Goal: Task Accomplishment & Management: Manage account settings

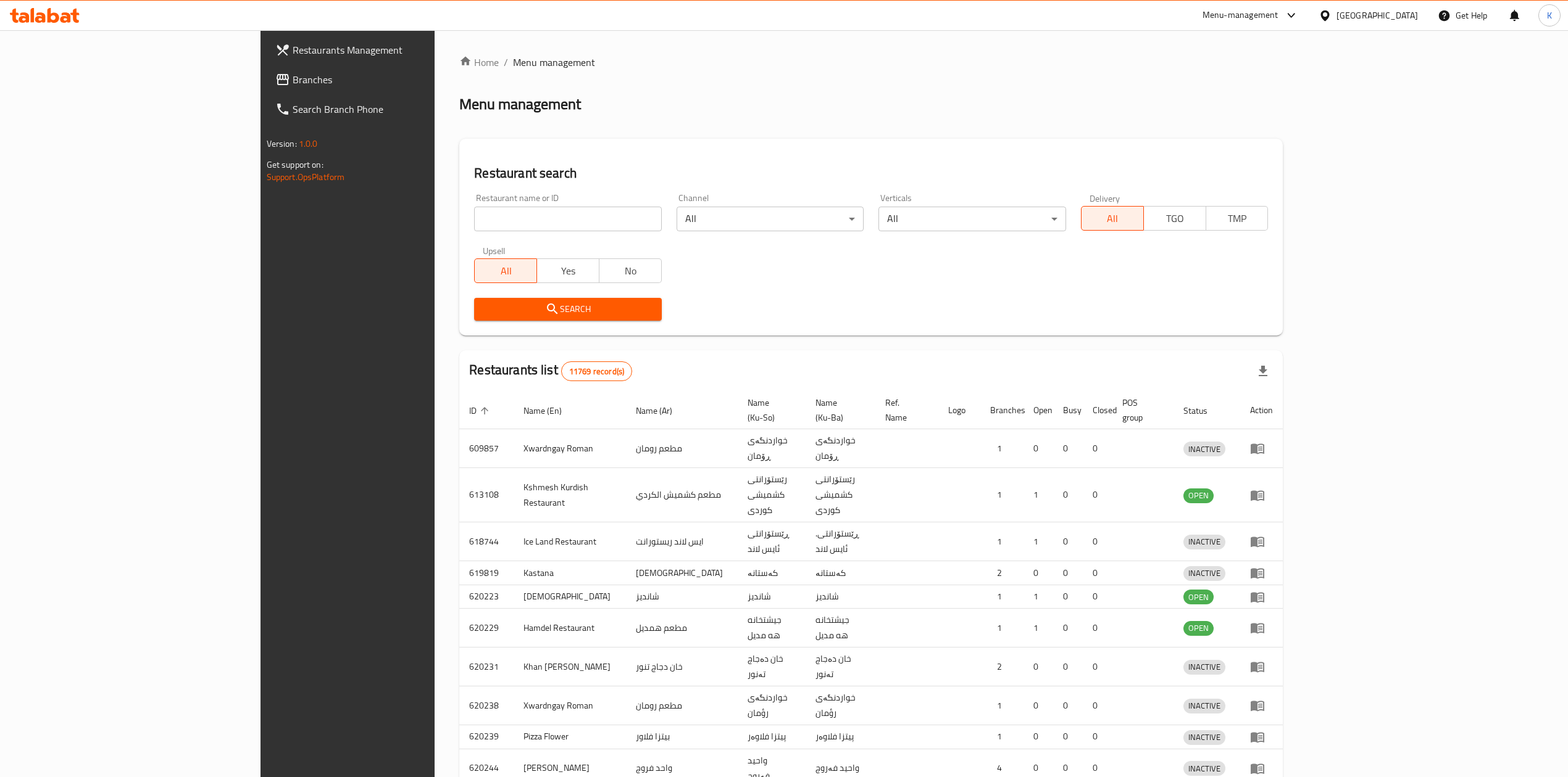
click at [373, 225] on div at bounding box center [784, 388] width 1568 height 777
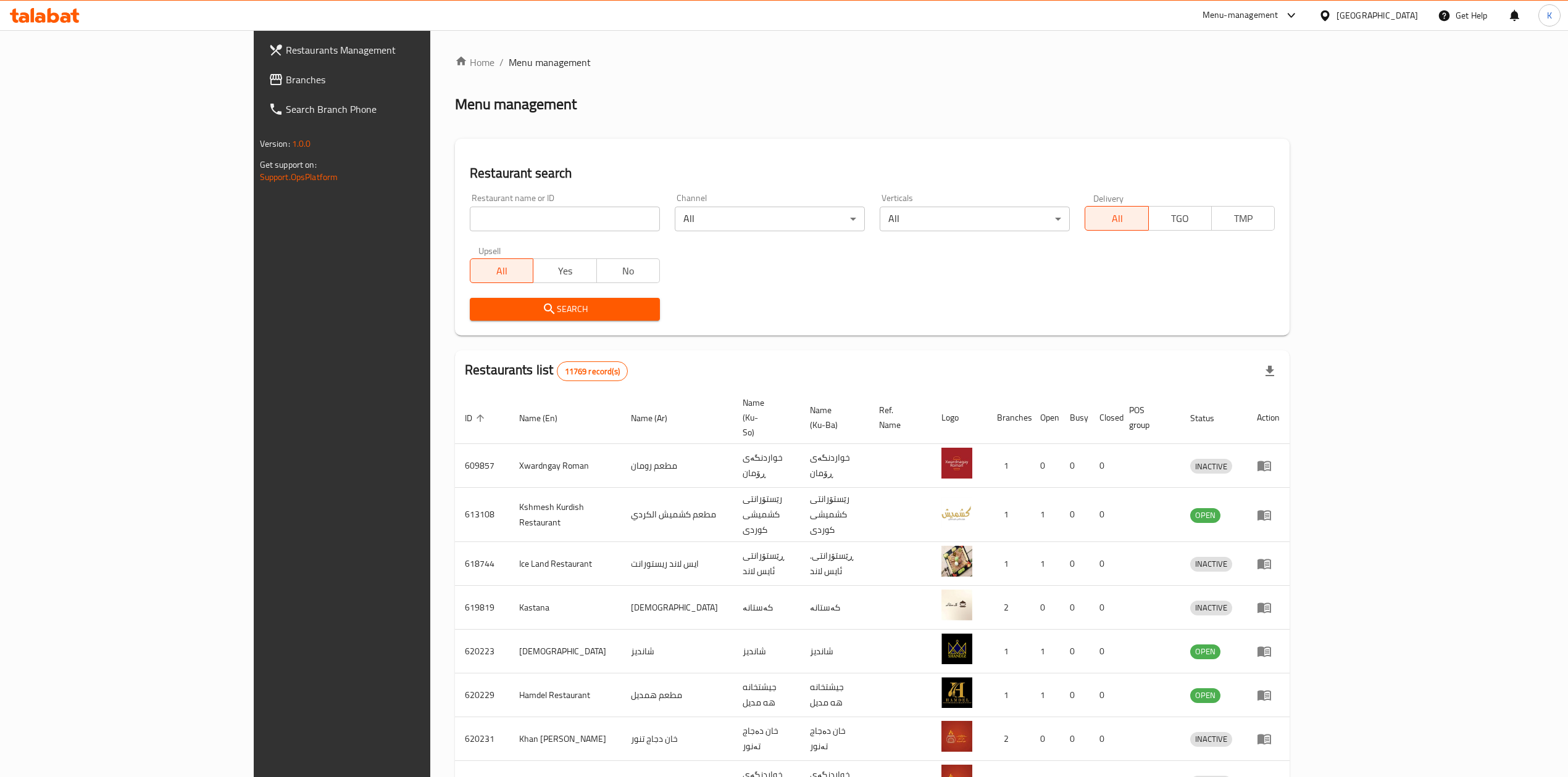
click at [470, 220] on input "search" at bounding box center [565, 218] width 190 height 25
type input "[PERSON_NAME]"
click button "Search" at bounding box center [565, 309] width 190 height 23
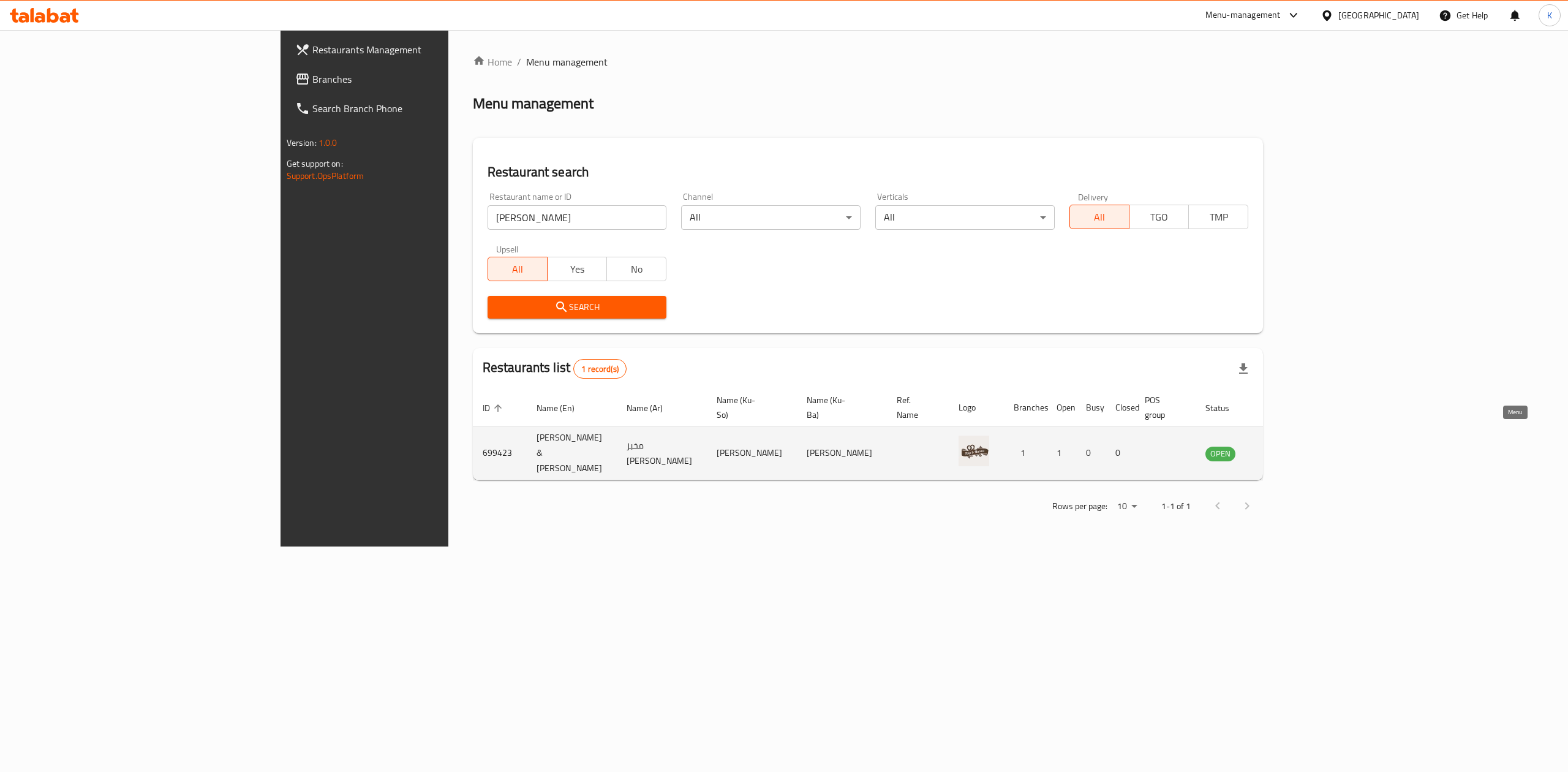
click at [1284, 449] on icon "enhanced table" at bounding box center [1277, 453] width 14 height 10
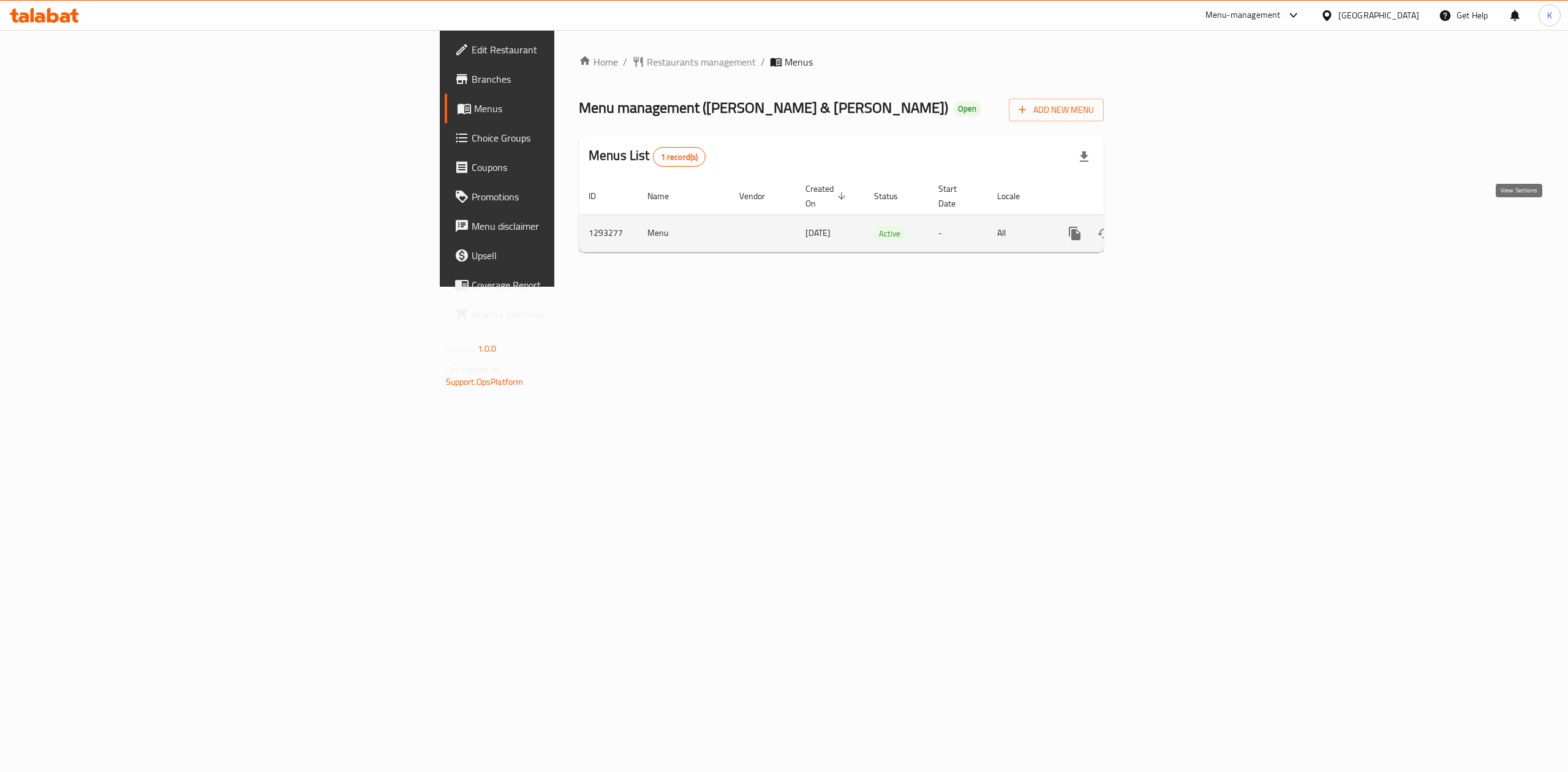
click at [1170, 226] on icon "enhanced table" at bounding box center [1164, 234] width 15 height 15
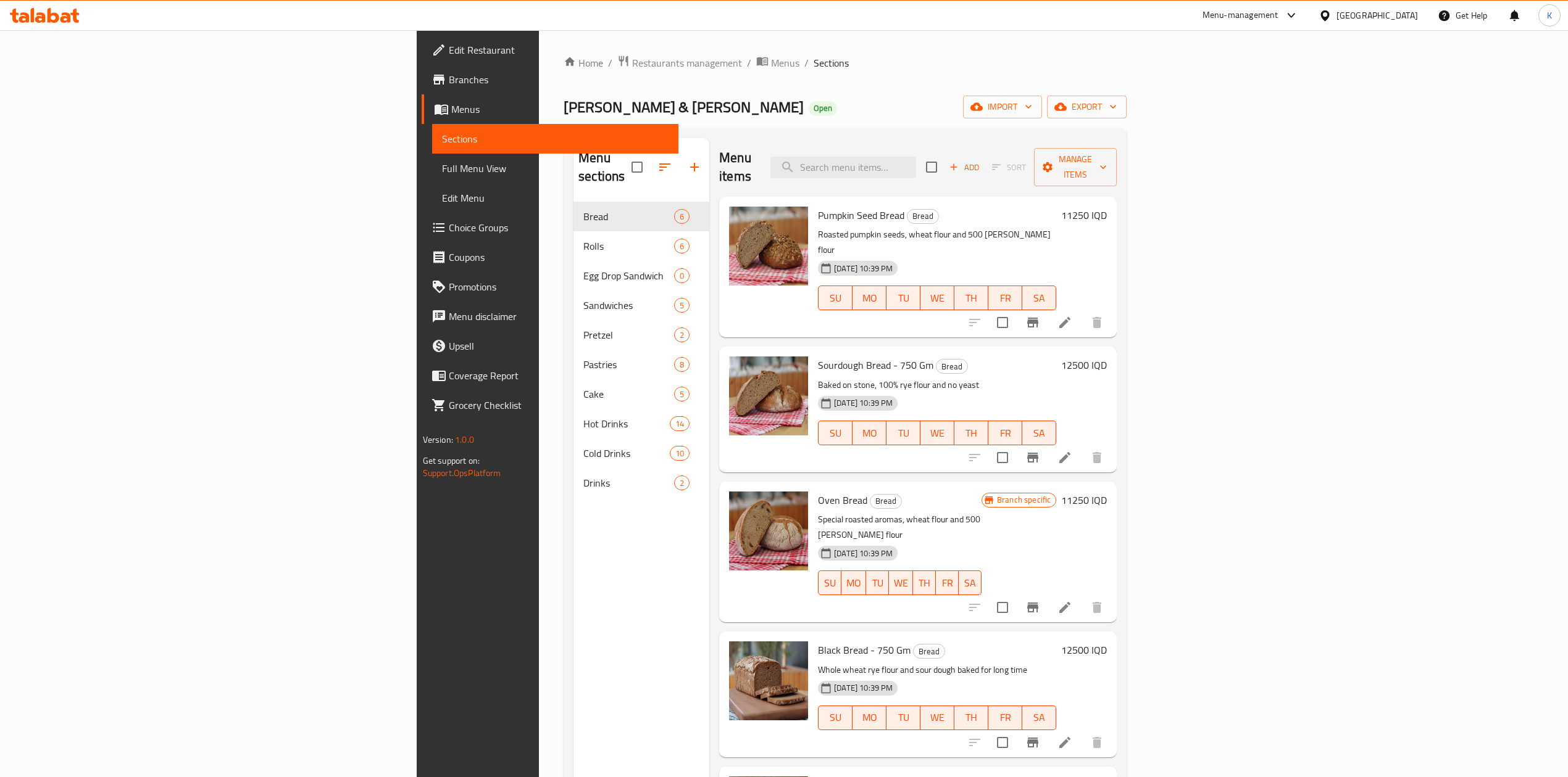
scroll to position [61, 0]
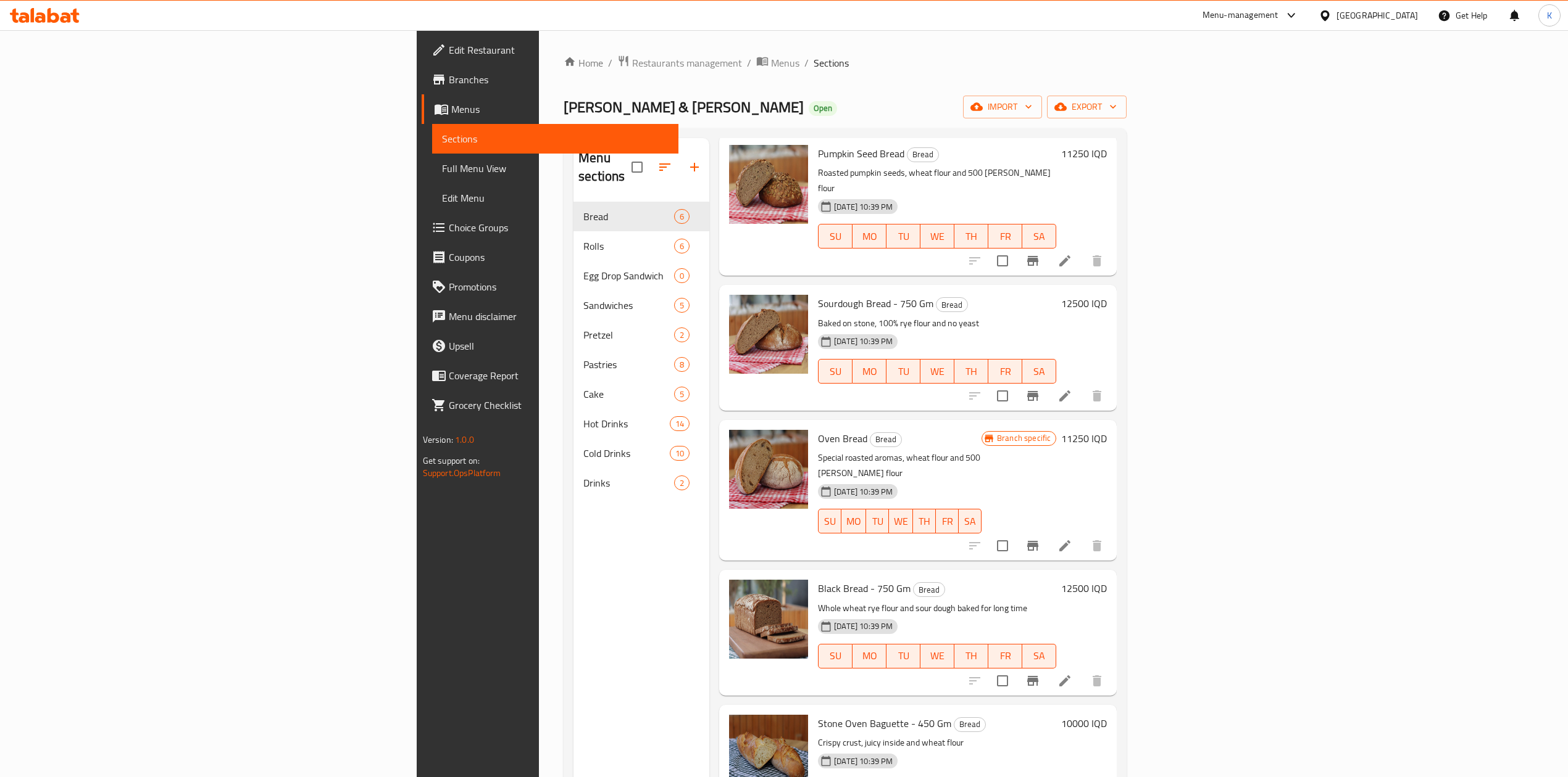
click at [1107, 295] on h6 "12500 IQD" at bounding box center [1083, 303] width 46 height 18
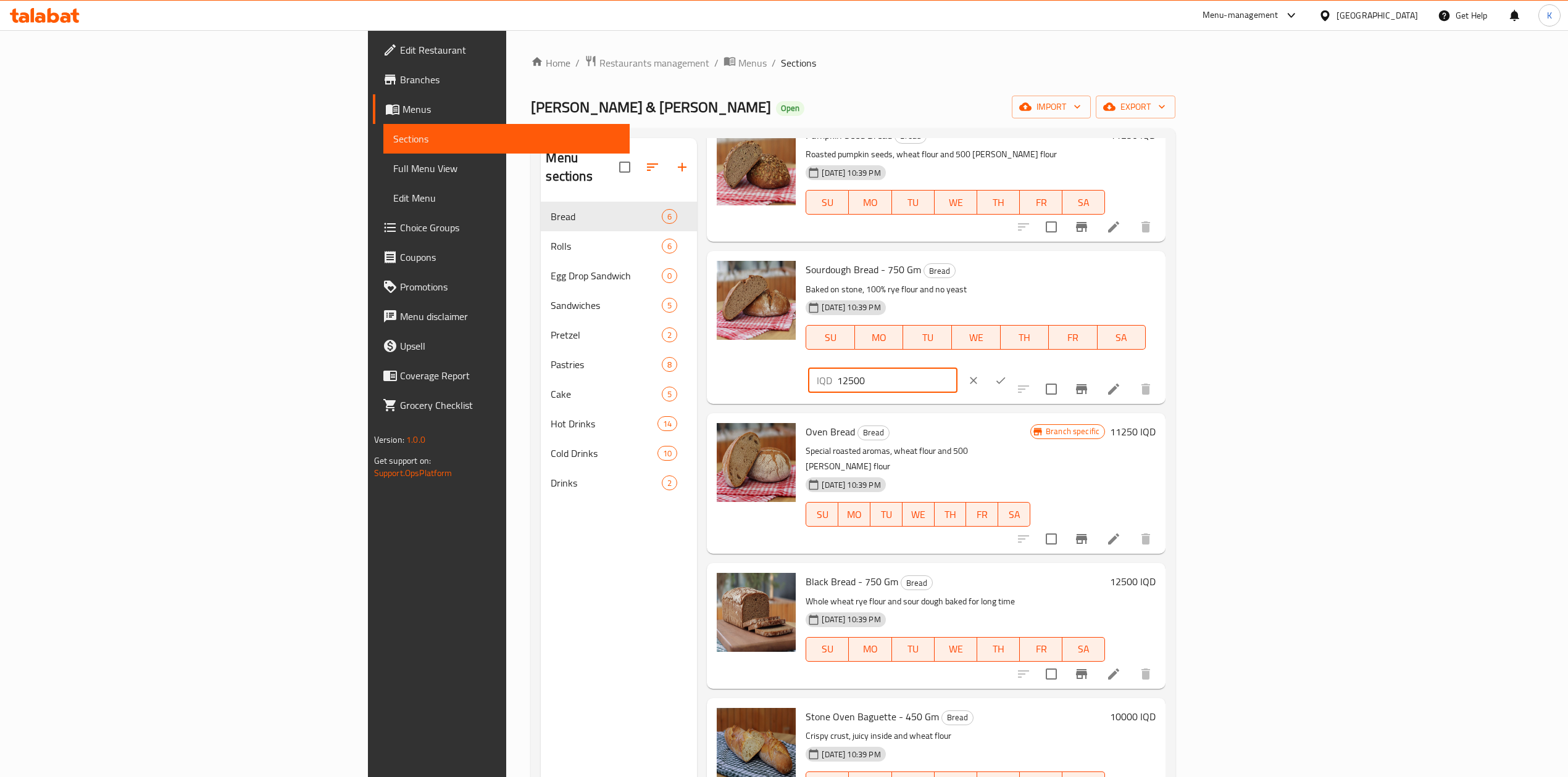
click at [957, 368] on input "12500" at bounding box center [897, 380] width 120 height 25
type input "11500"
click at [1007, 375] on icon "ok" at bounding box center [1000, 380] width 12 height 12
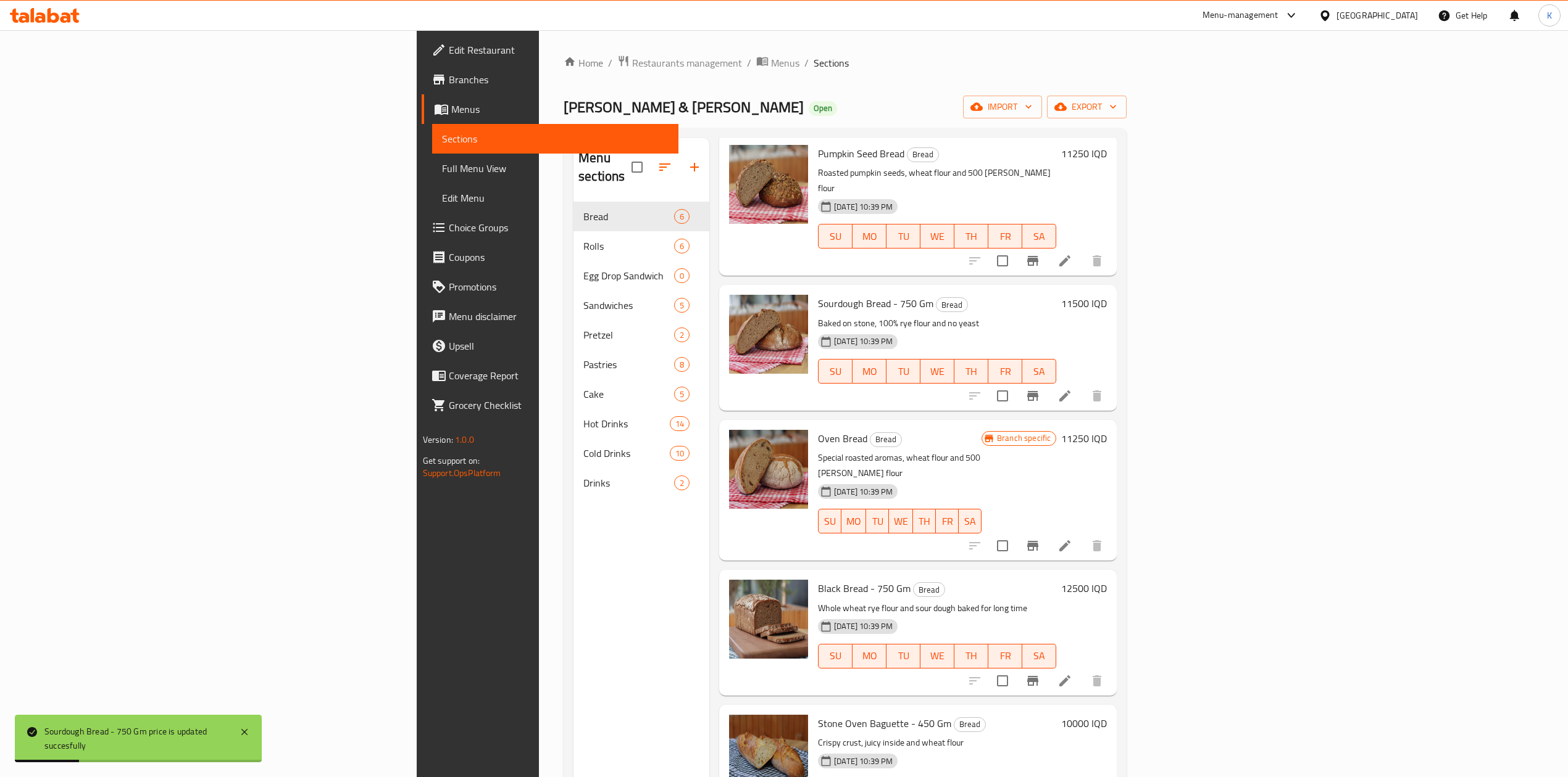
scroll to position [0, 0]
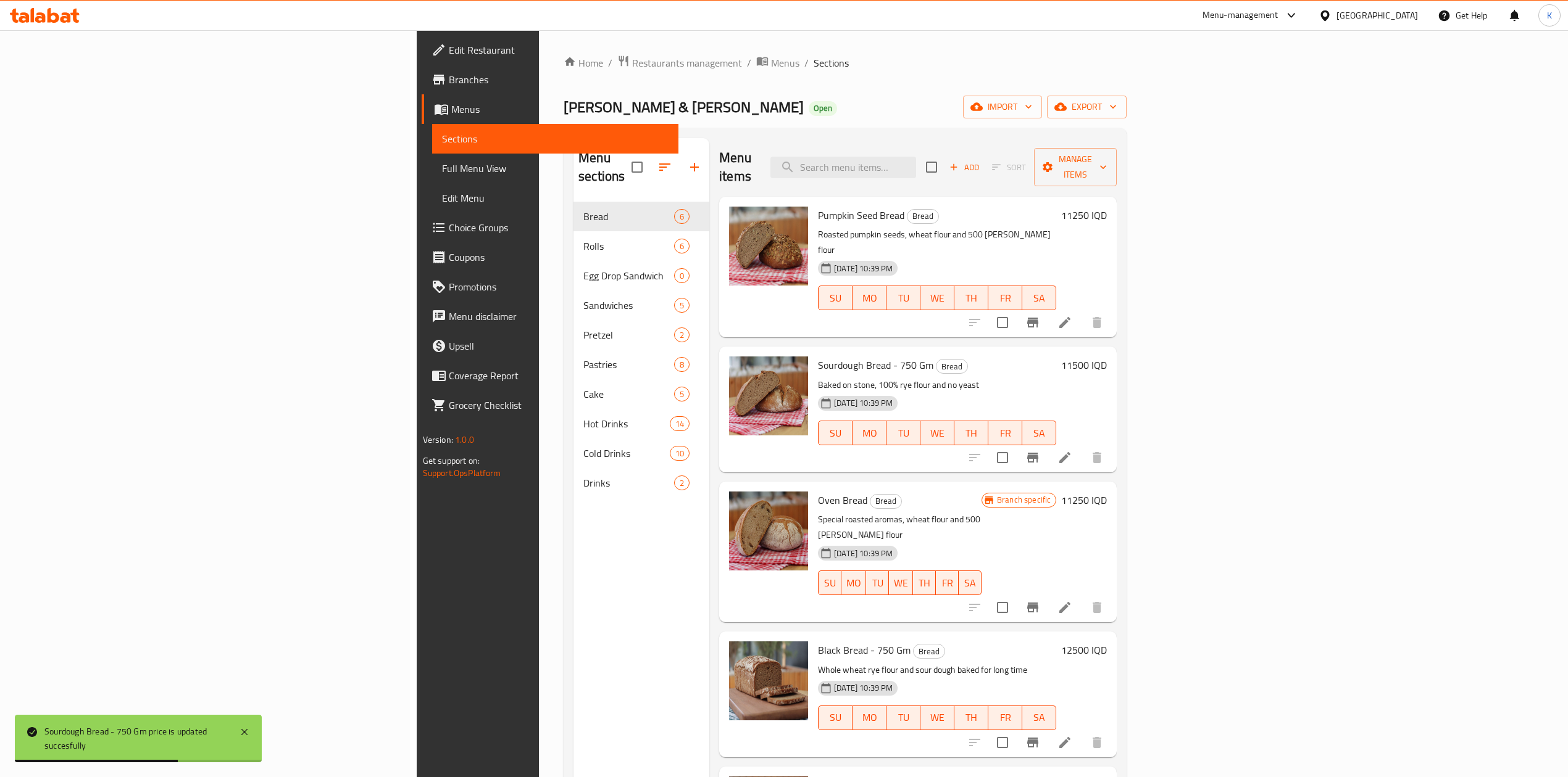
click at [1107, 208] on div "11250 IQD" at bounding box center [1082, 267] width 50 height 121
click at [1107, 206] on h6 "11250 IQD" at bounding box center [1083, 215] width 46 height 18
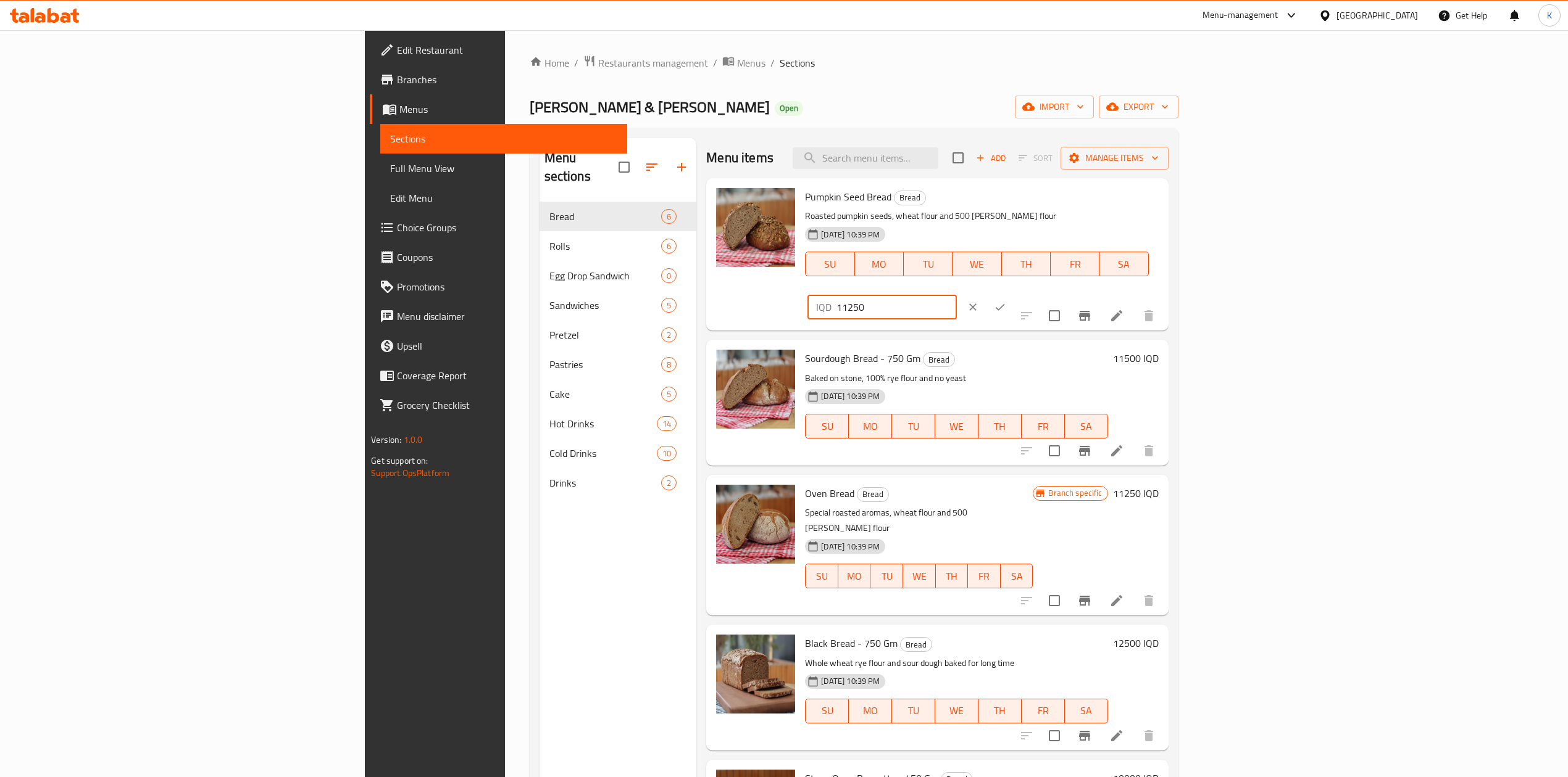
drag, startPoint x: 1365, startPoint y: 203, endPoint x: 1354, endPoint y: 205, distance: 11.2
click at [956, 295] on input "11250" at bounding box center [896, 307] width 120 height 25
type input "11000"
click at [1014, 294] on button "ok" at bounding box center [1000, 307] width 27 height 27
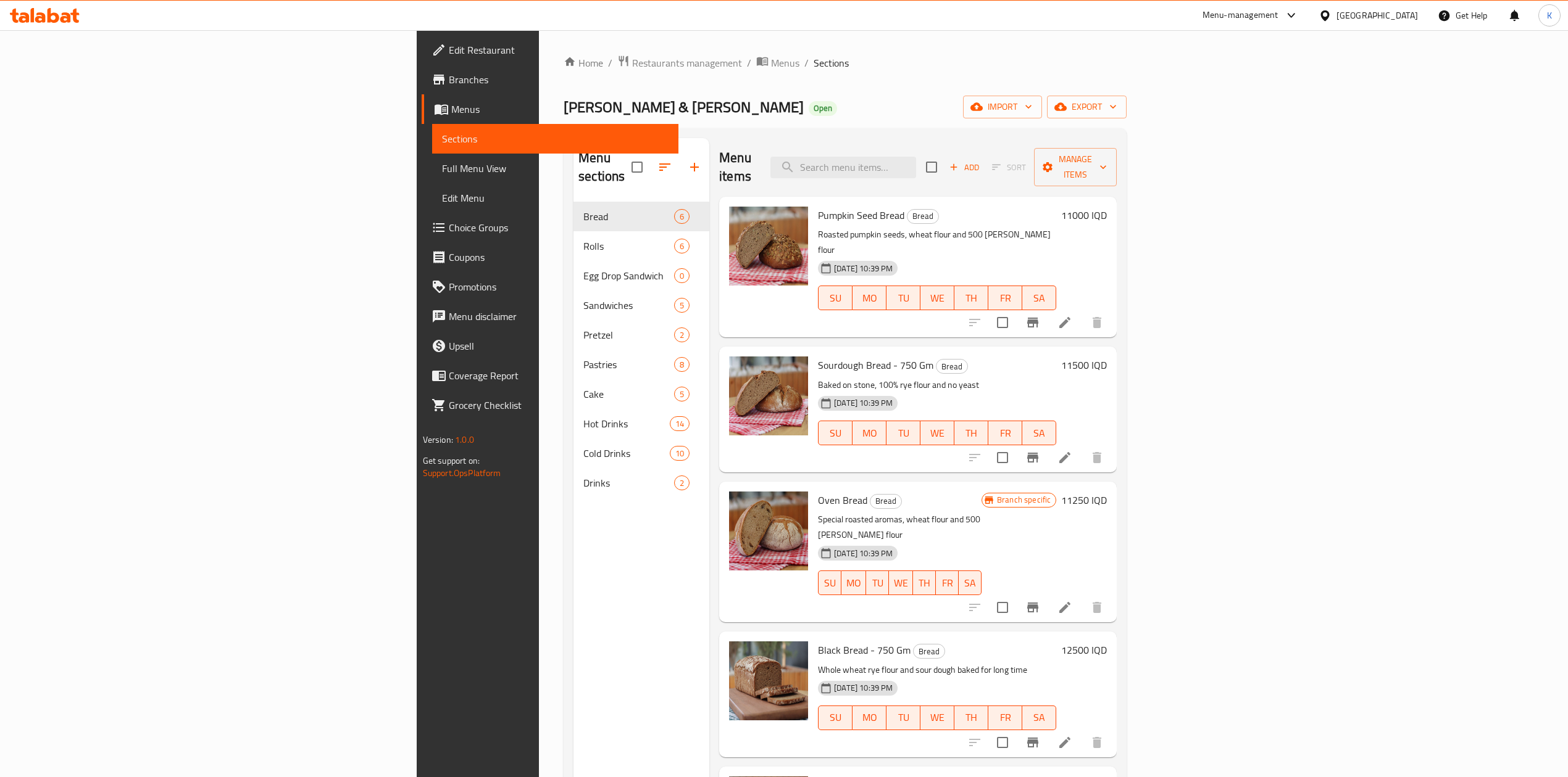
click at [1107, 641] on h6 "12500 IQD" at bounding box center [1083, 650] width 46 height 18
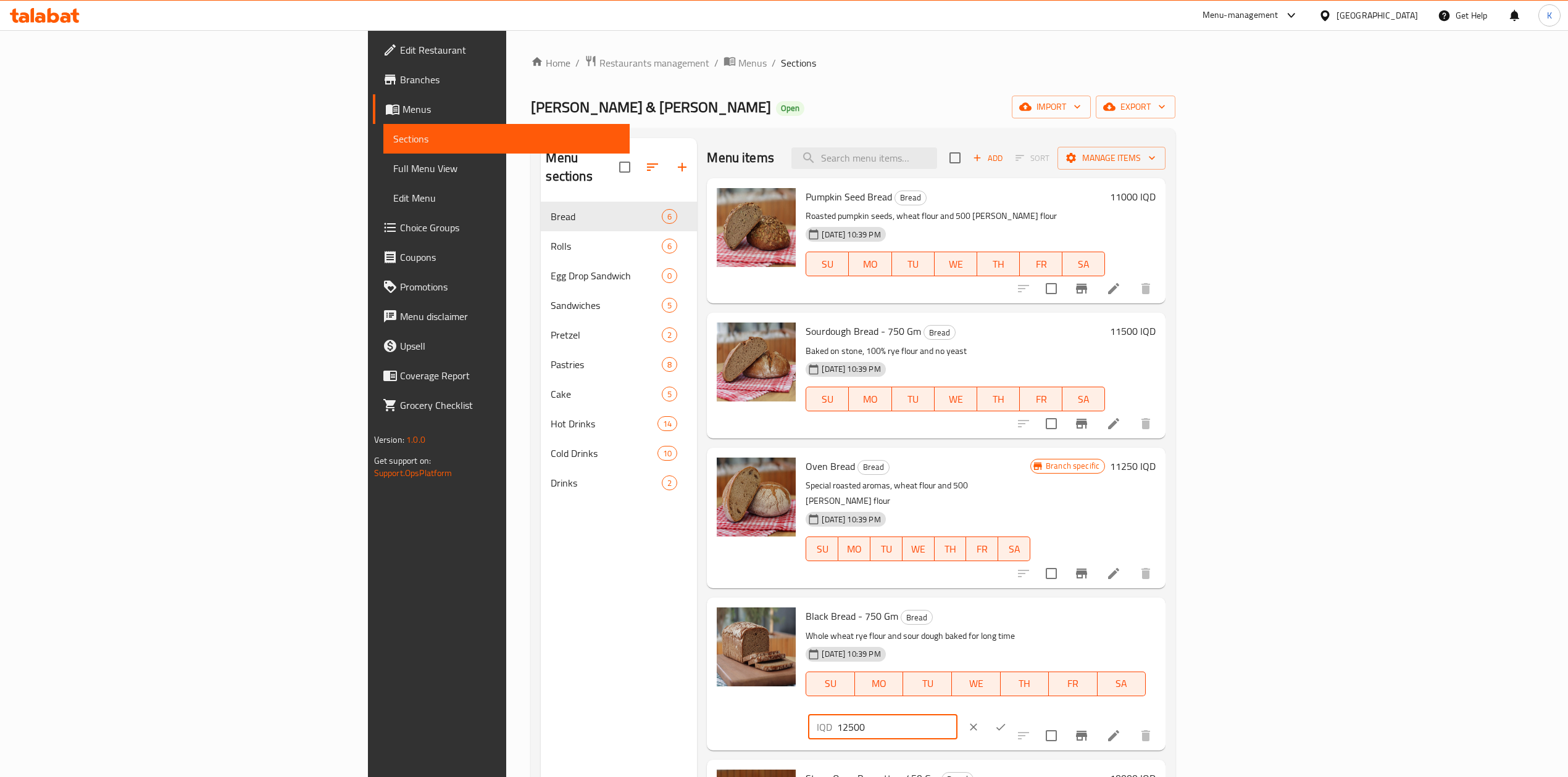
drag, startPoint x: 1362, startPoint y: 608, endPoint x: 1347, endPoint y: 612, distance: 15.5
click at [957, 715] on input "12500" at bounding box center [897, 727] width 120 height 25
type input "11000"
click at [1007, 721] on icon "ok" at bounding box center [1000, 727] width 12 height 12
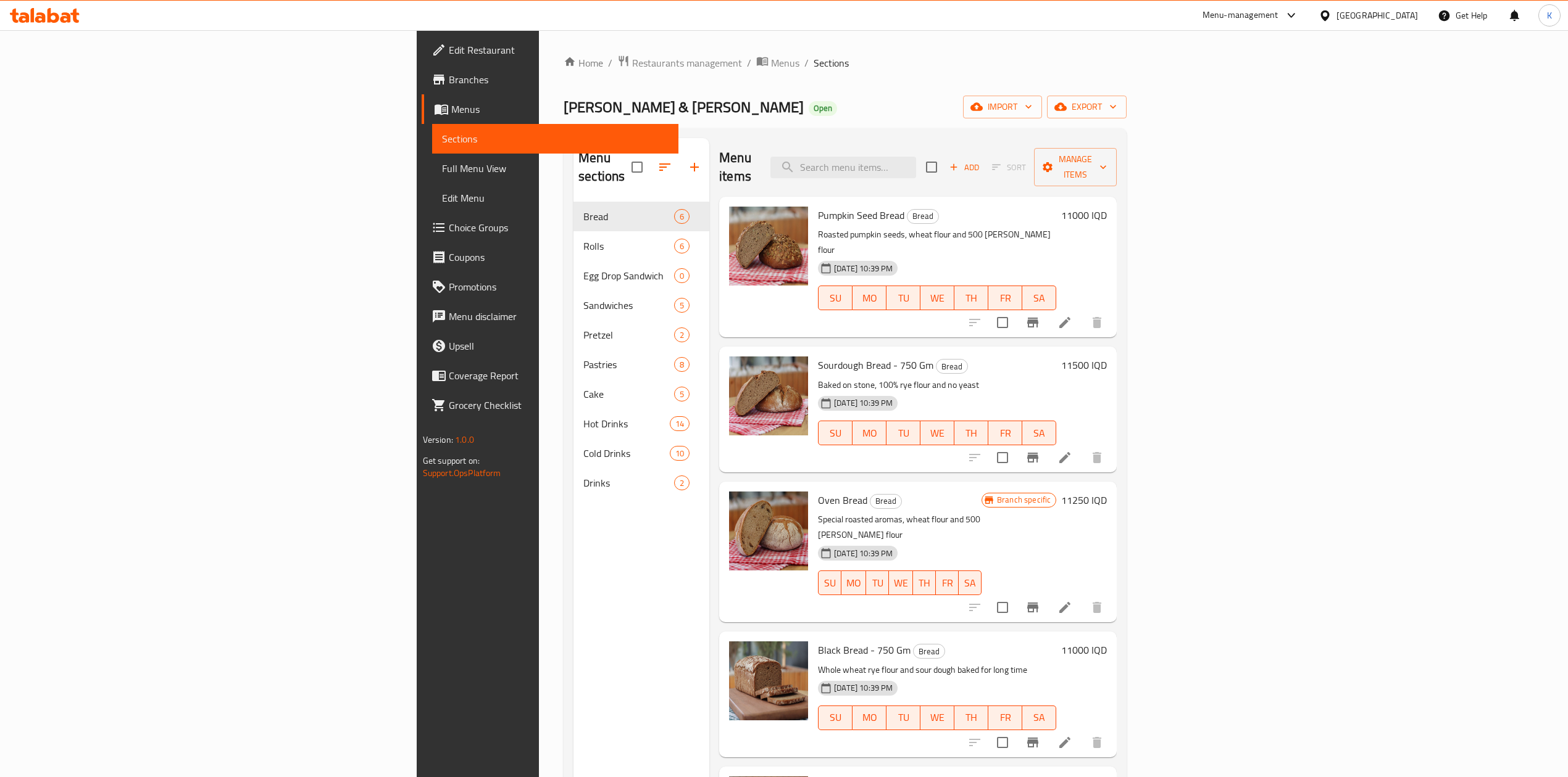
click at [1107, 492] on h6 "11250 IQD" at bounding box center [1083, 500] width 46 height 18
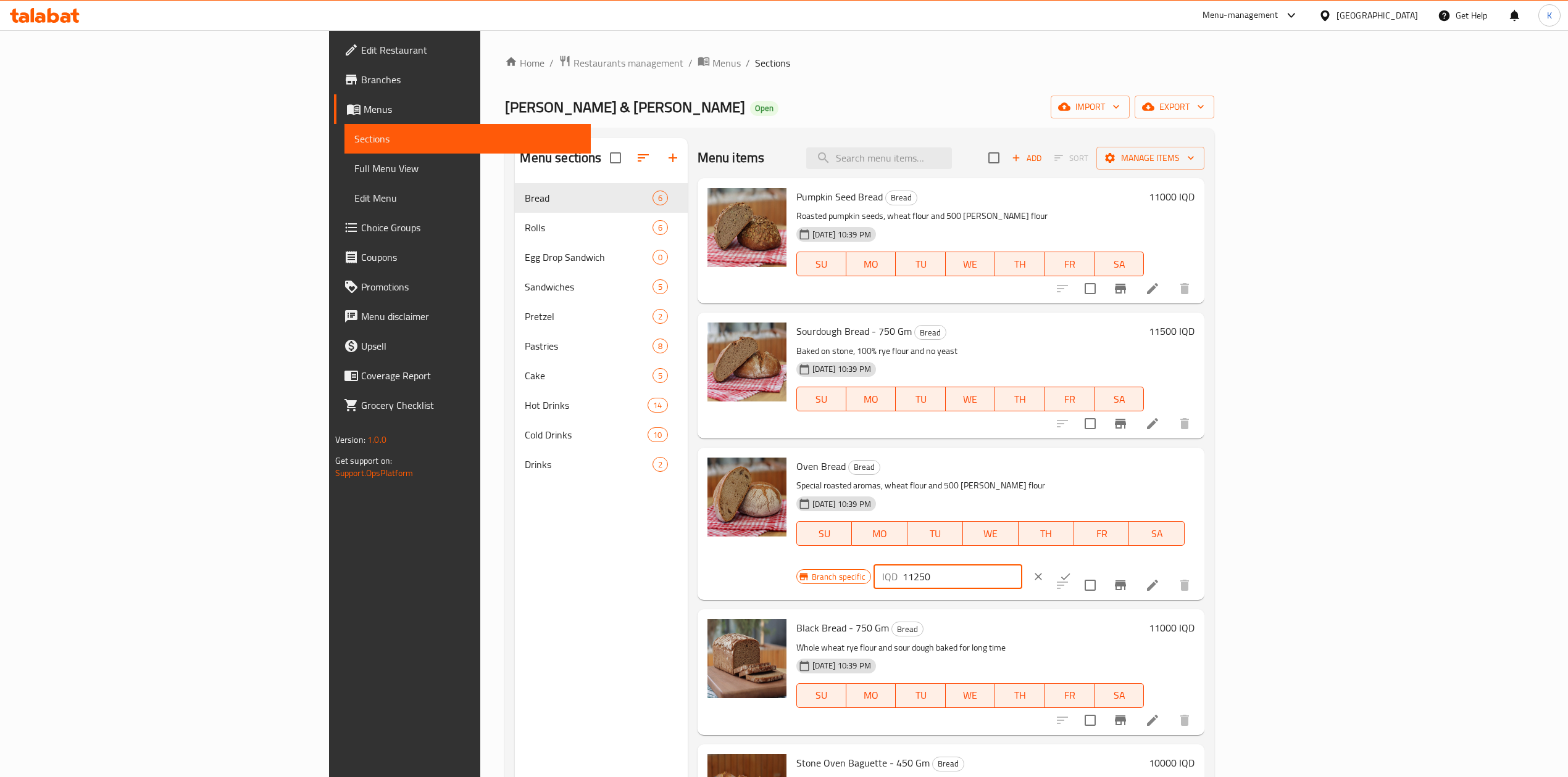
drag, startPoint x: 1363, startPoint y: 474, endPoint x: 1354, endPoint y: 480, distance: 10.8
click at [1022, 564] on input "11250" at bounding box center [962, 576] width 120 height 25
type input "11000"
click at [1071, 571] on icon "ok" at bounding box center [1065, 576] width 12 height 12
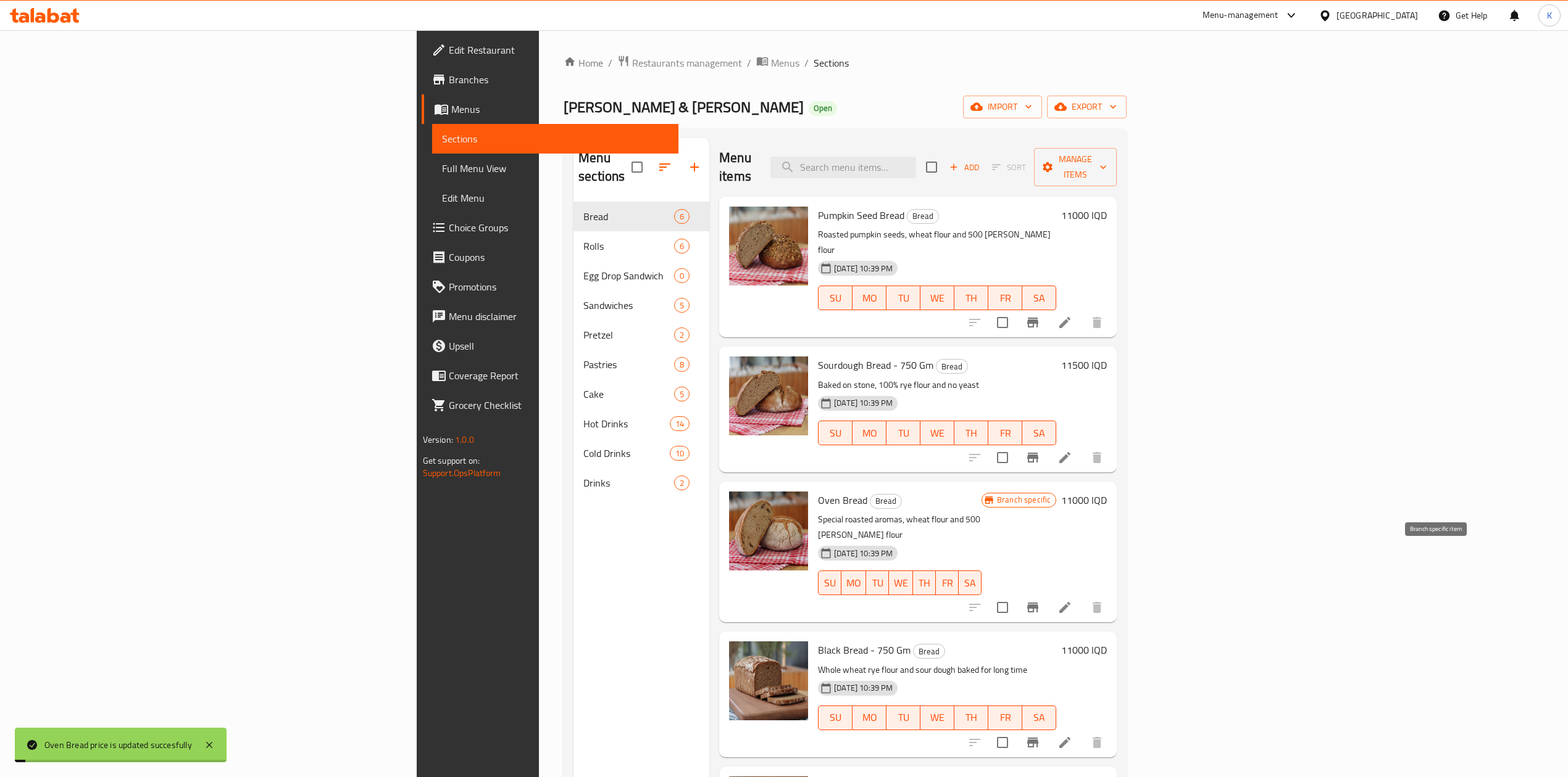
click at [1038, 603] on icon "Branch-specific-item" at bounding box center [1033, 608] width 11 height 10
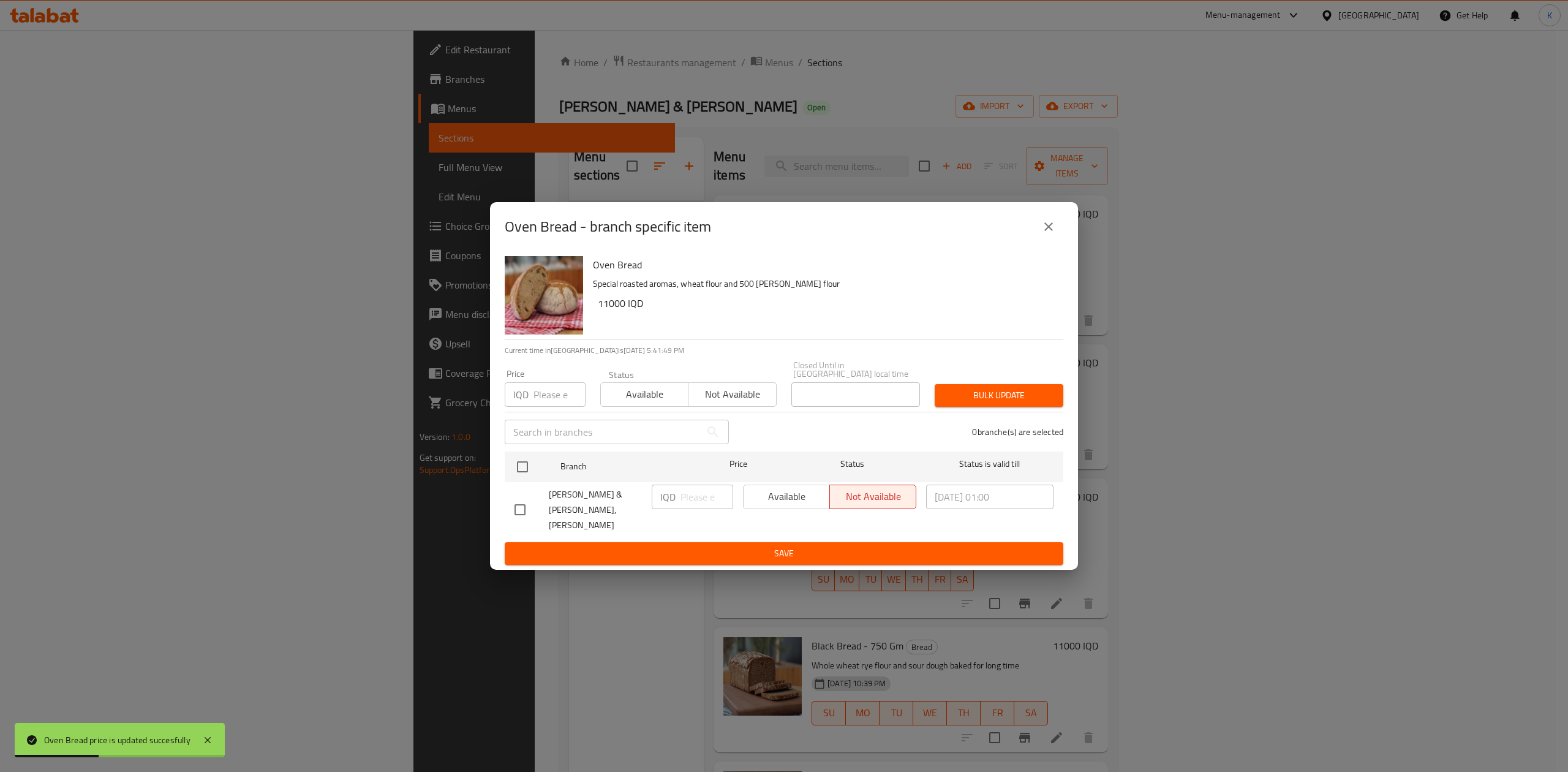
click at [1052, 231] on icon "close" at bounding box center [1048, 226] width 8 height 8
